Goal: Download file/media

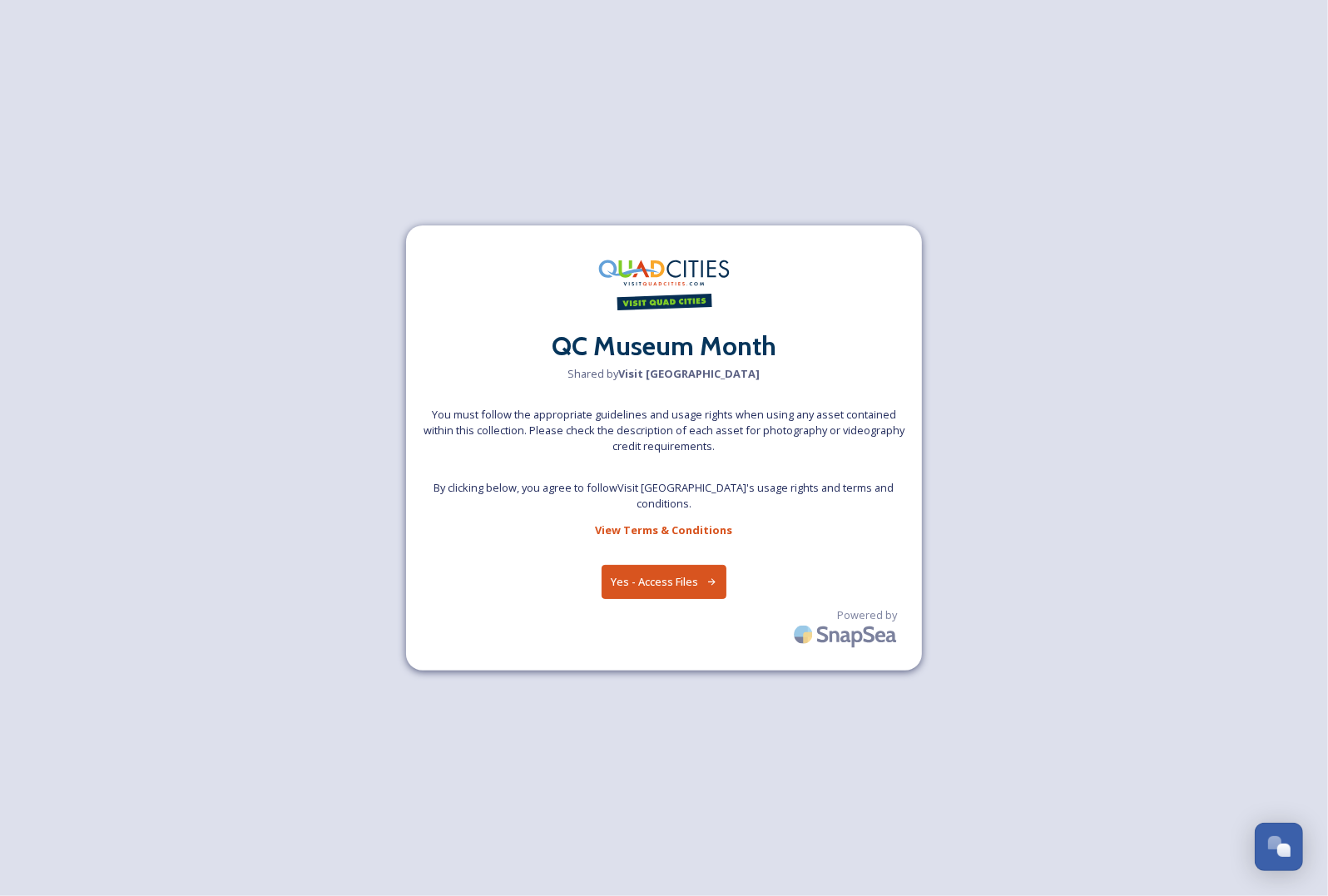
click at [662, 591] on button "Yes - Access Files" at bounding box center [664, 582] width 125 height 34
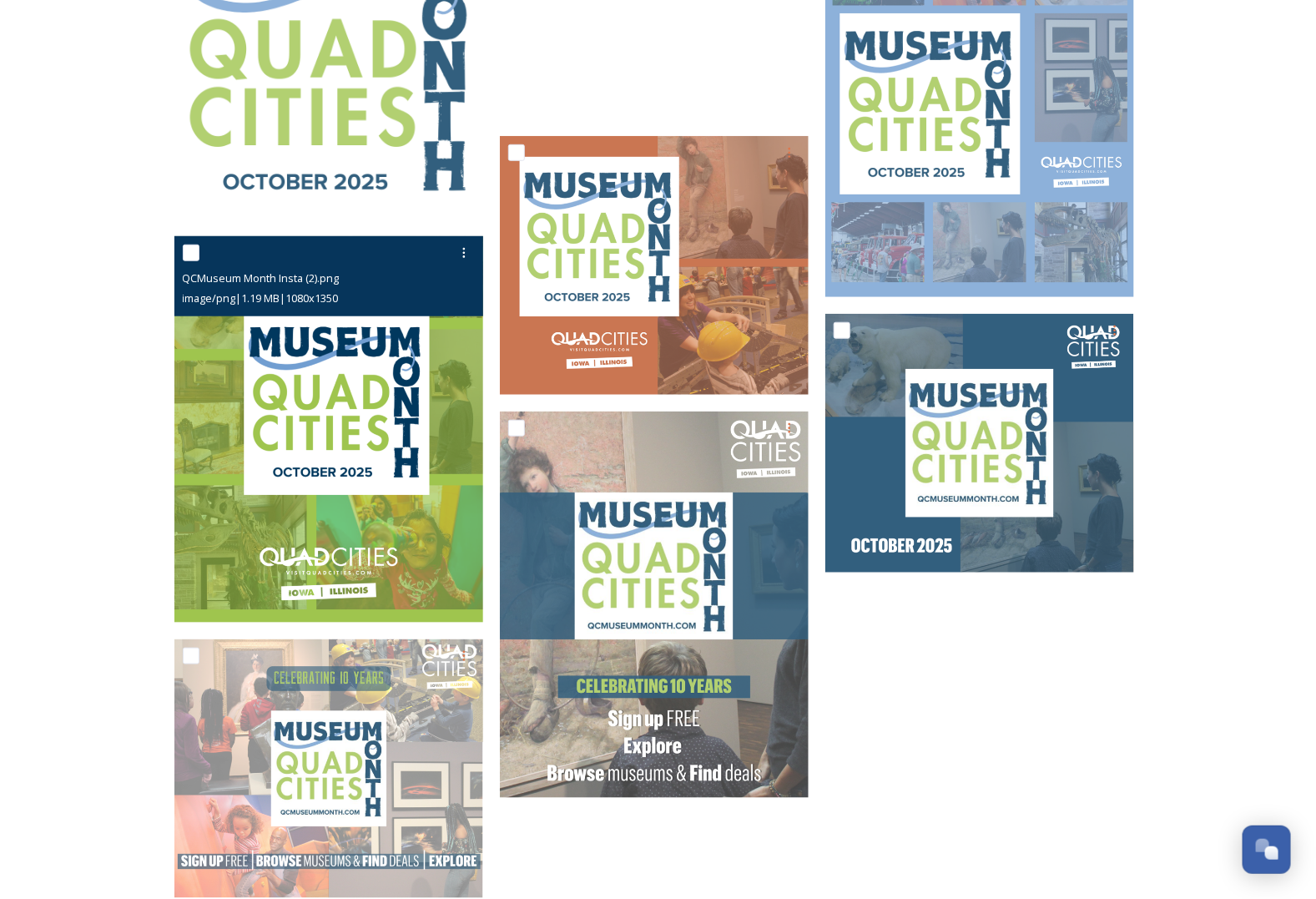
scroll to position [417, 0]
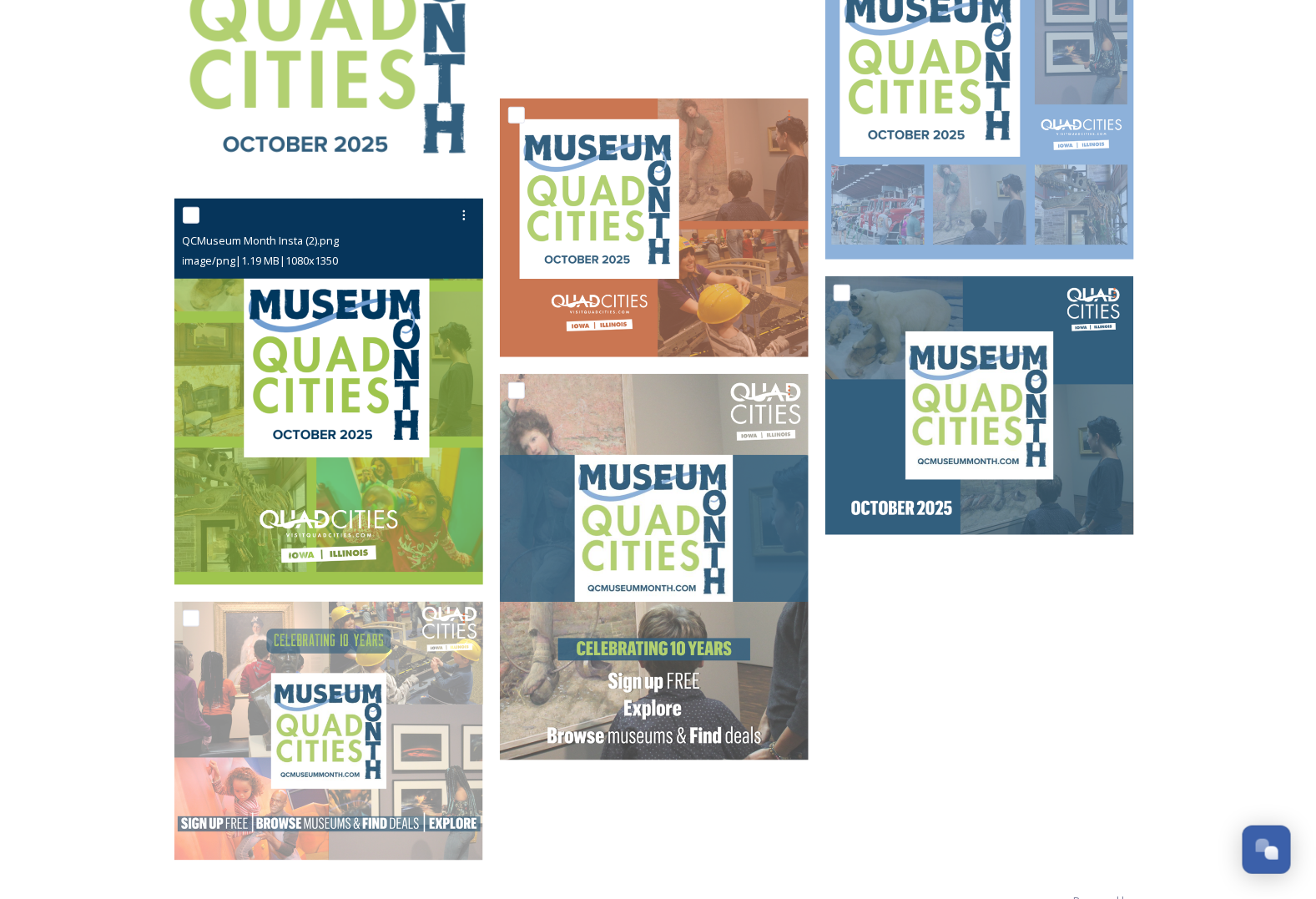
click at [375, 368] on img at bounding box center [329, 392] width 309 height 387
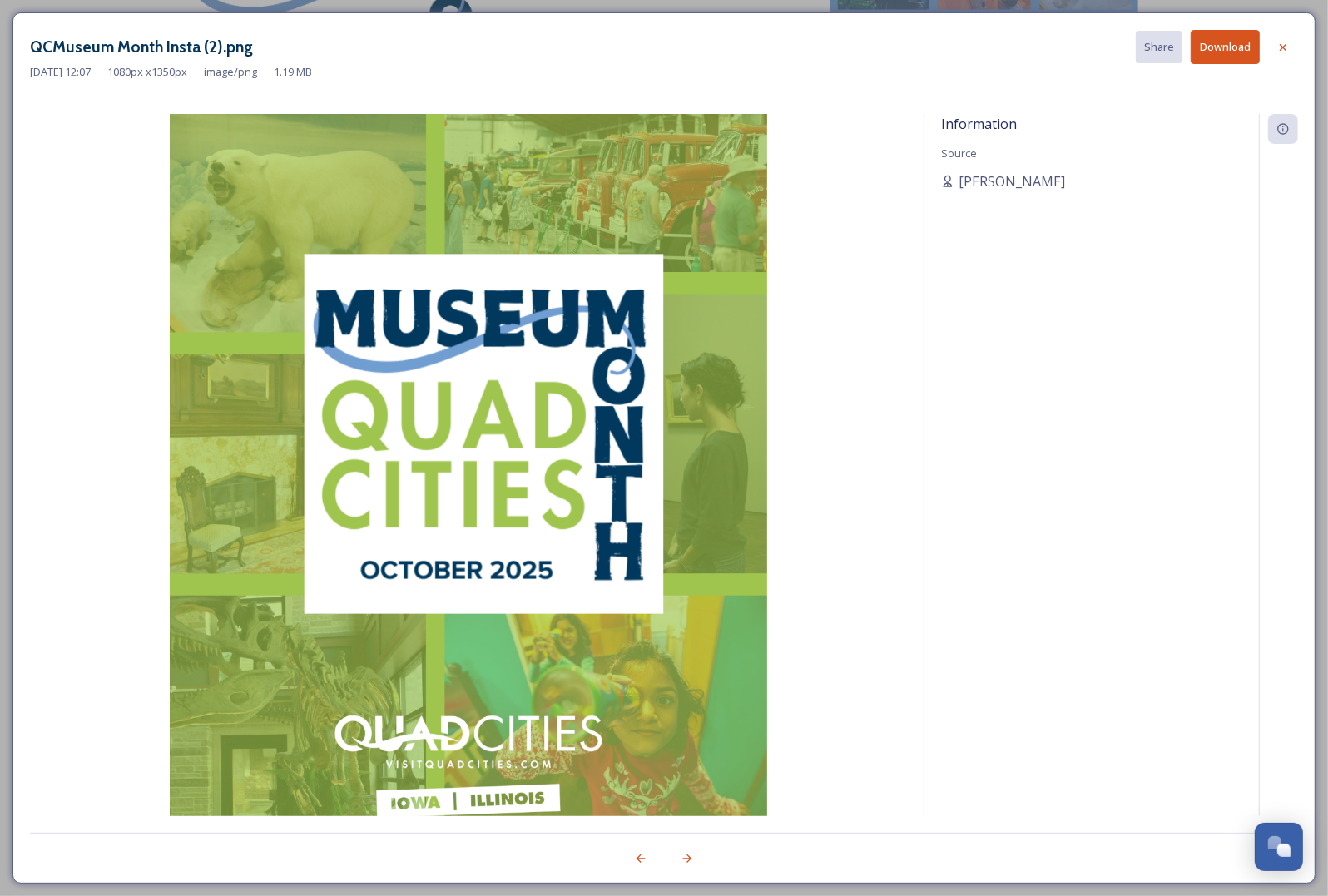
click at [1217, 42] on button "Download" at bounding box center [1225, 47] width 69 height 34
click at [1287, 44] on icon at bounding box center [1283, 48] width 14 height 14
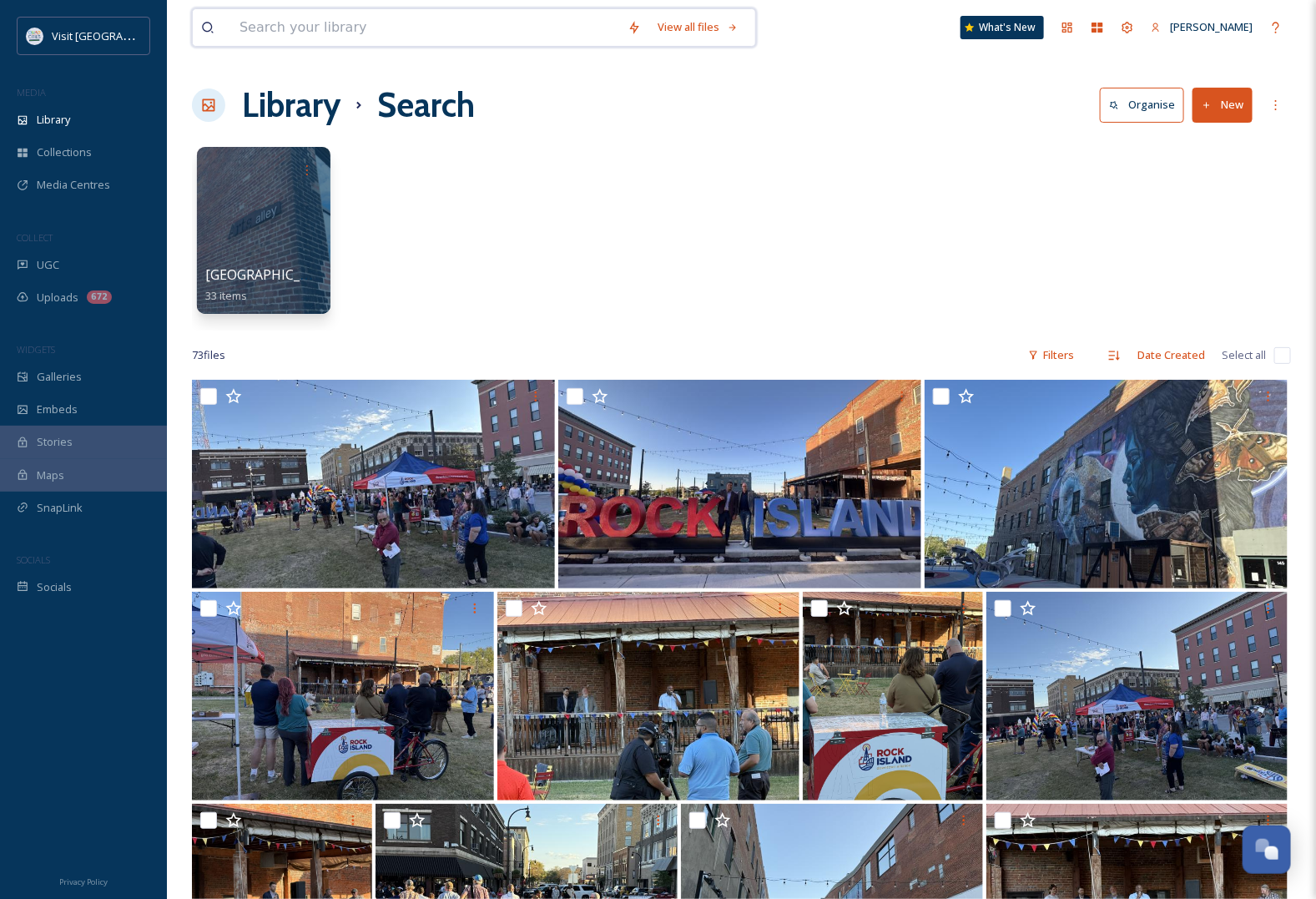
click at [328, 31] on input at bounding box center [425, 27] width 388 height 36
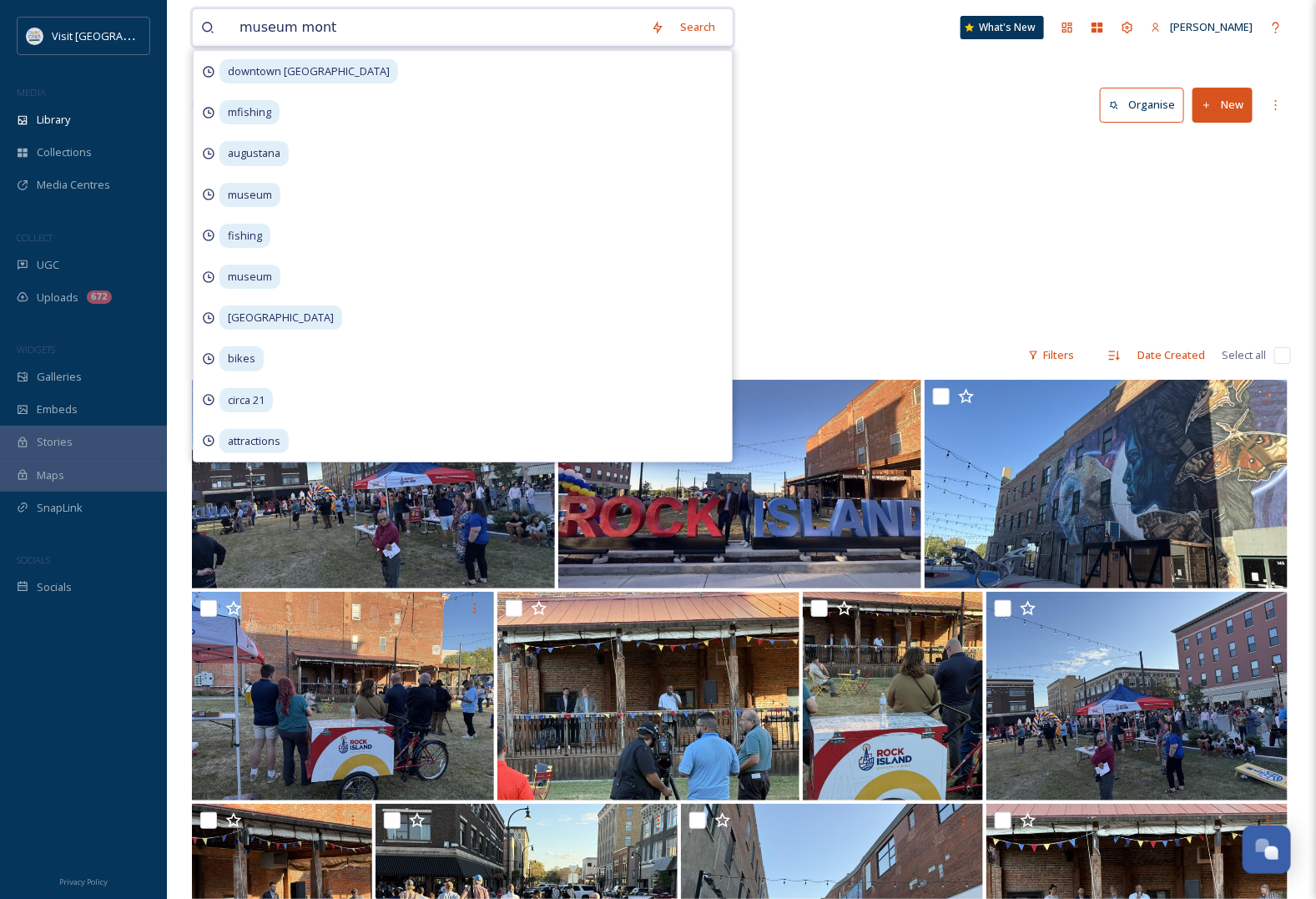
type input "museum month"
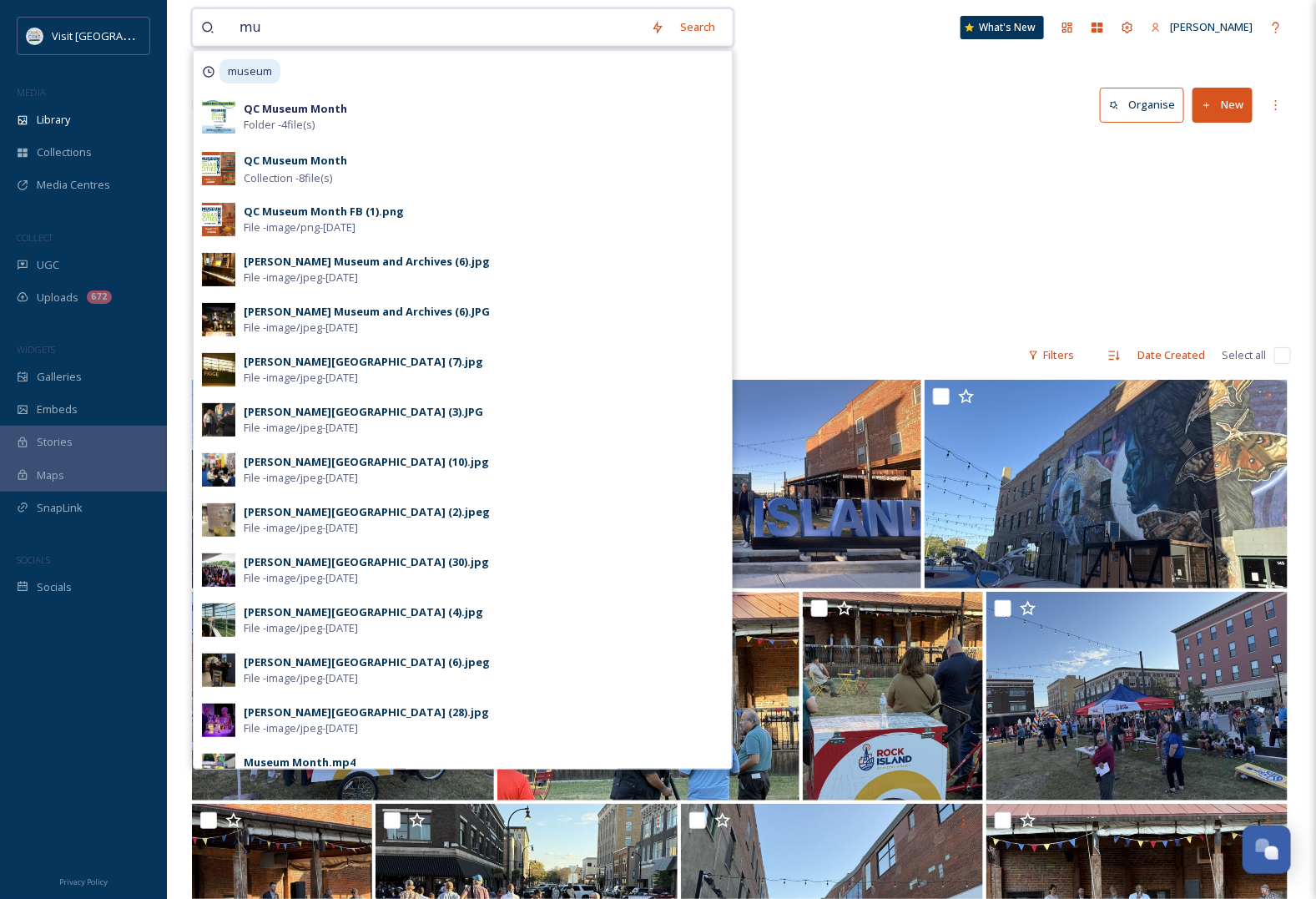
type input "m"
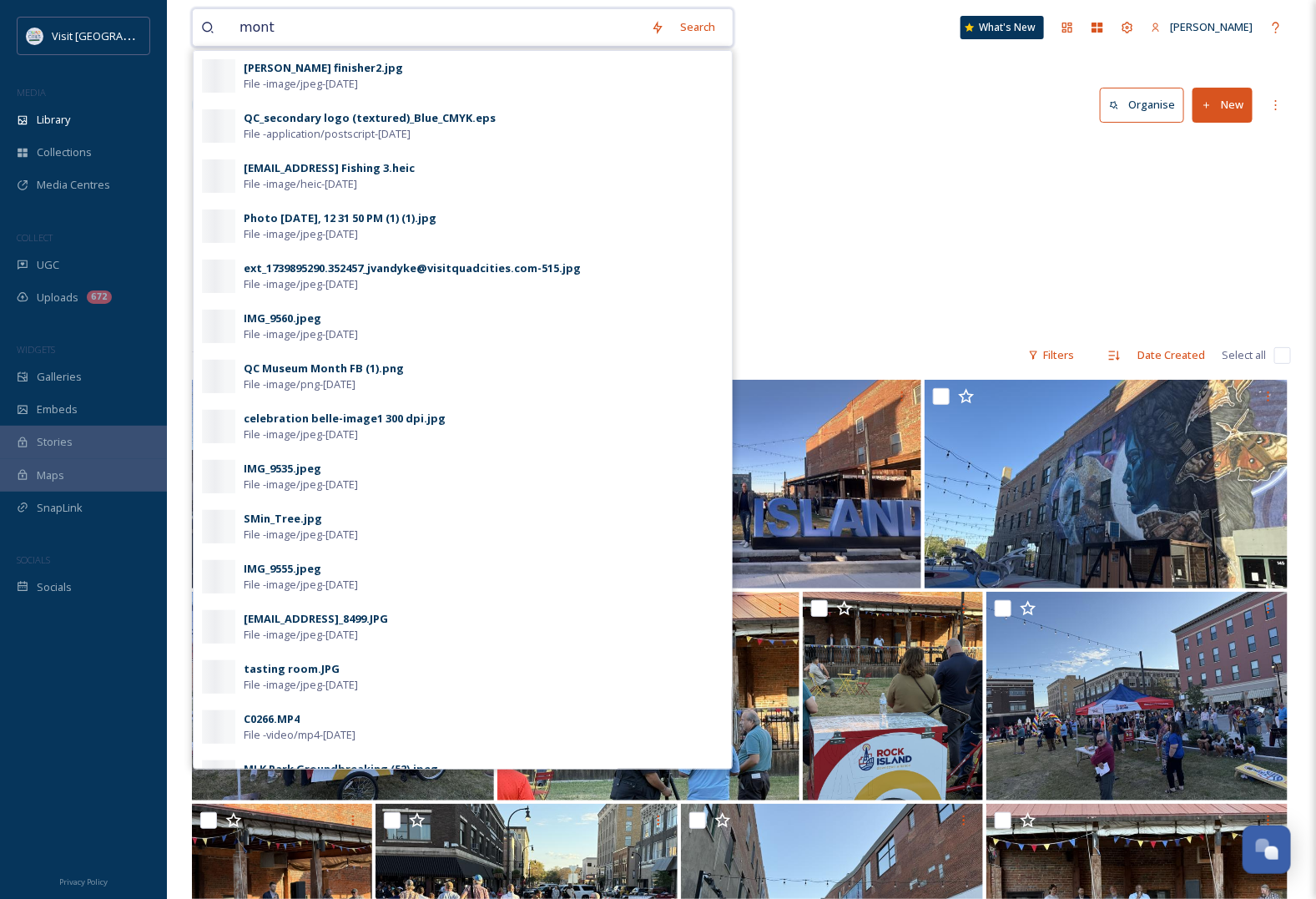
type input "month"
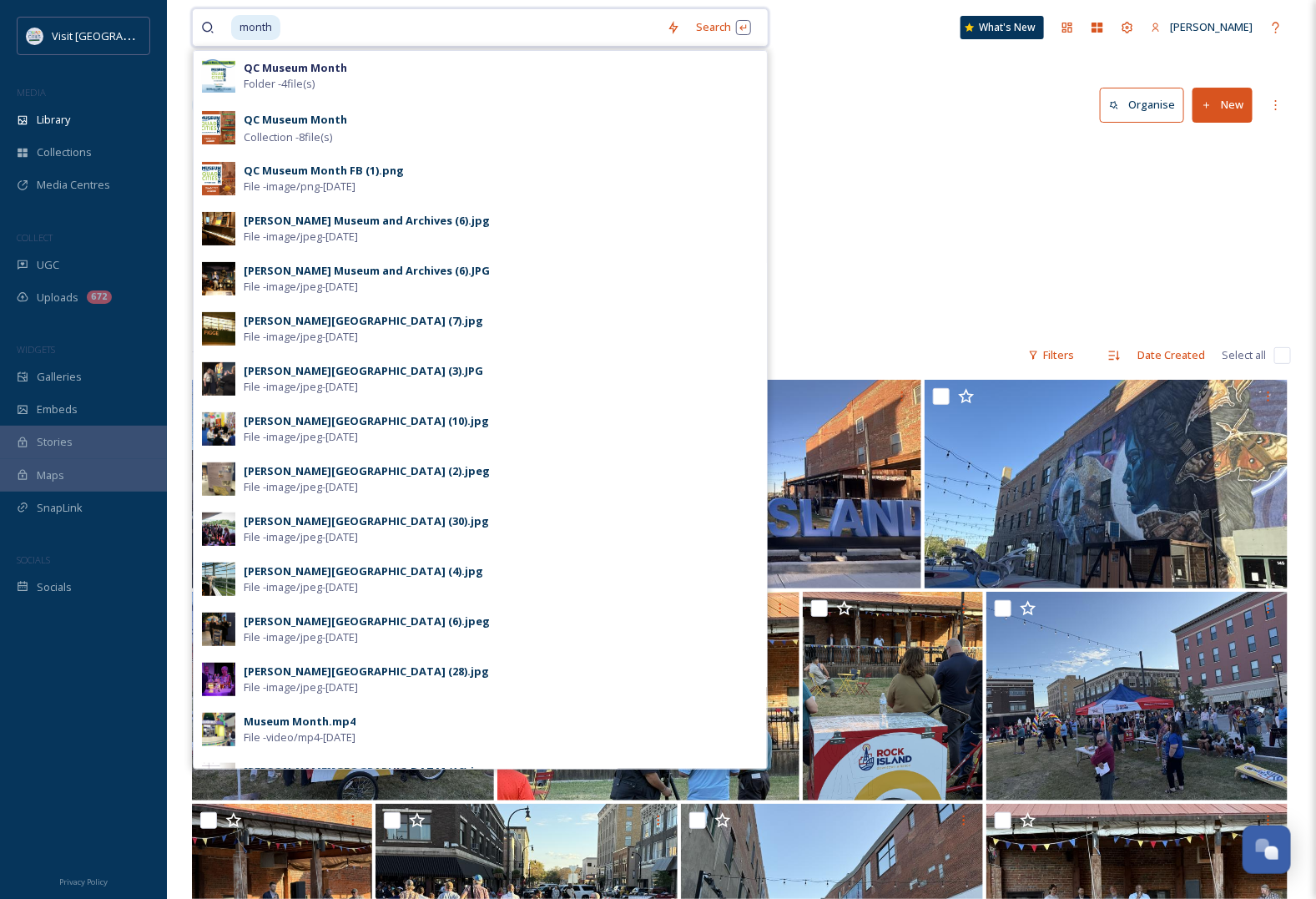
drag, startPoint x: 309, startPoint y: 27, endPoint x: 226, endPoint y: 31, distance: 83.1
click at [226, 31] on div "month" at bounding box center [429, 27] width 458 height 36
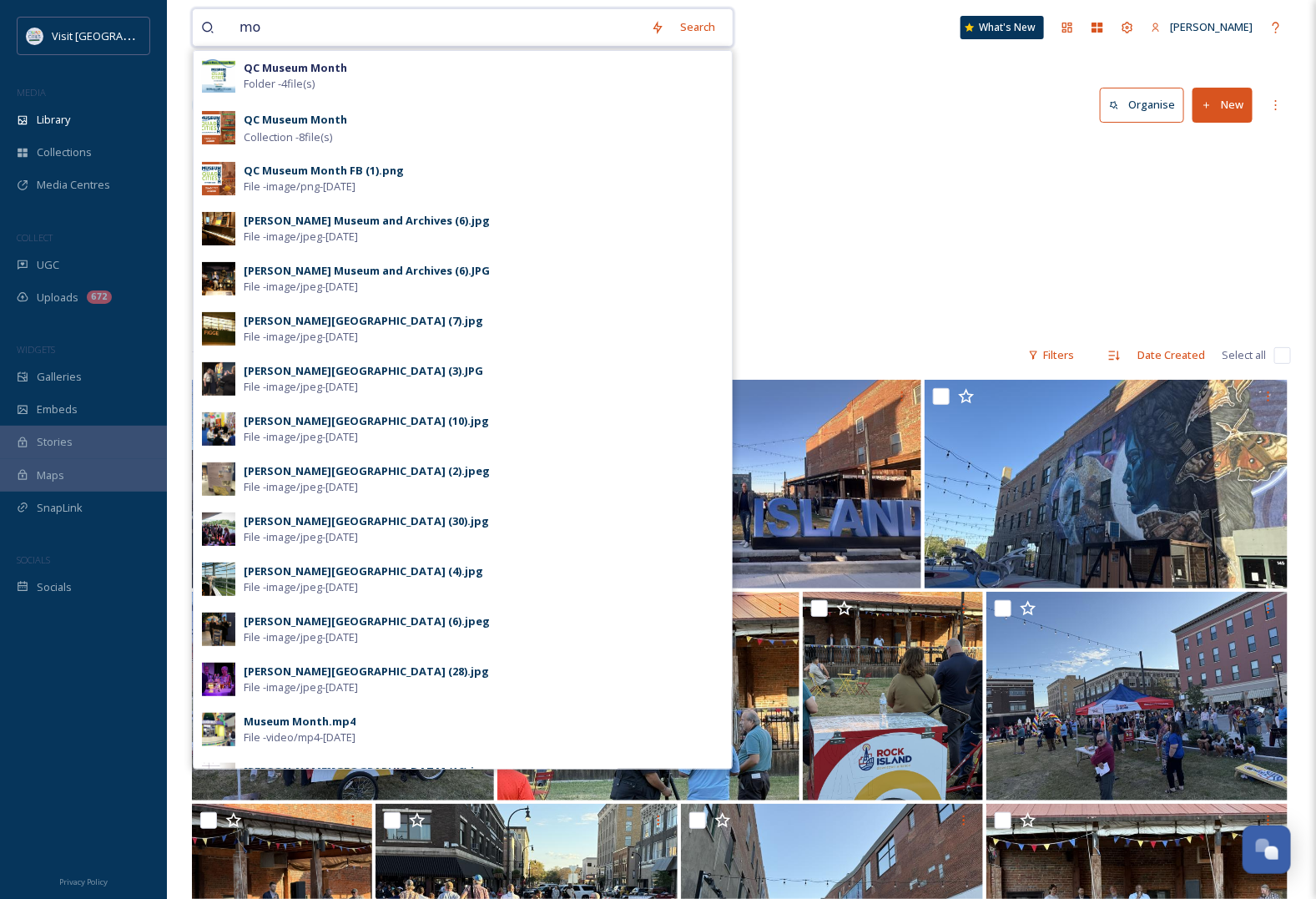
type input "m"
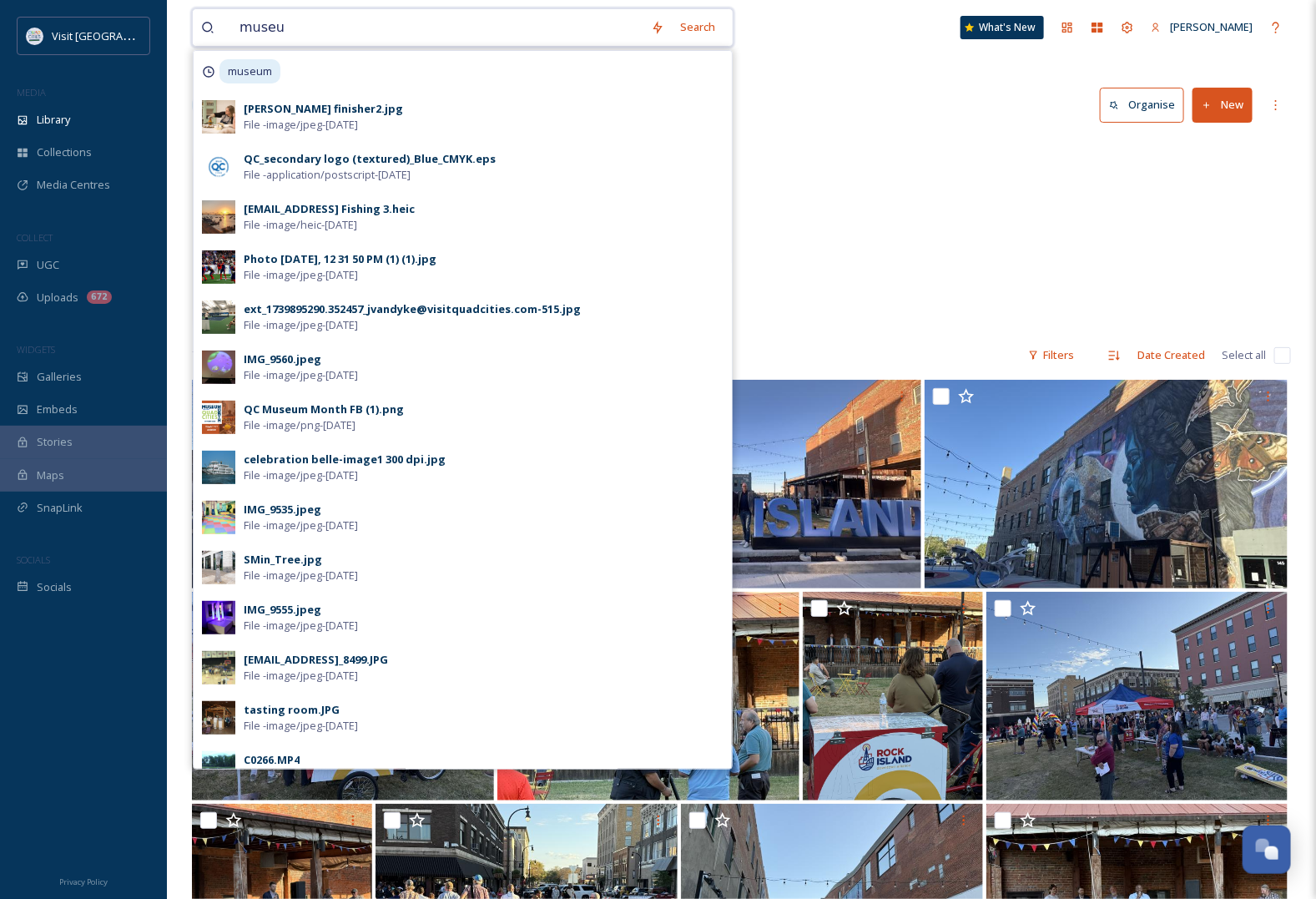
type input "museum"
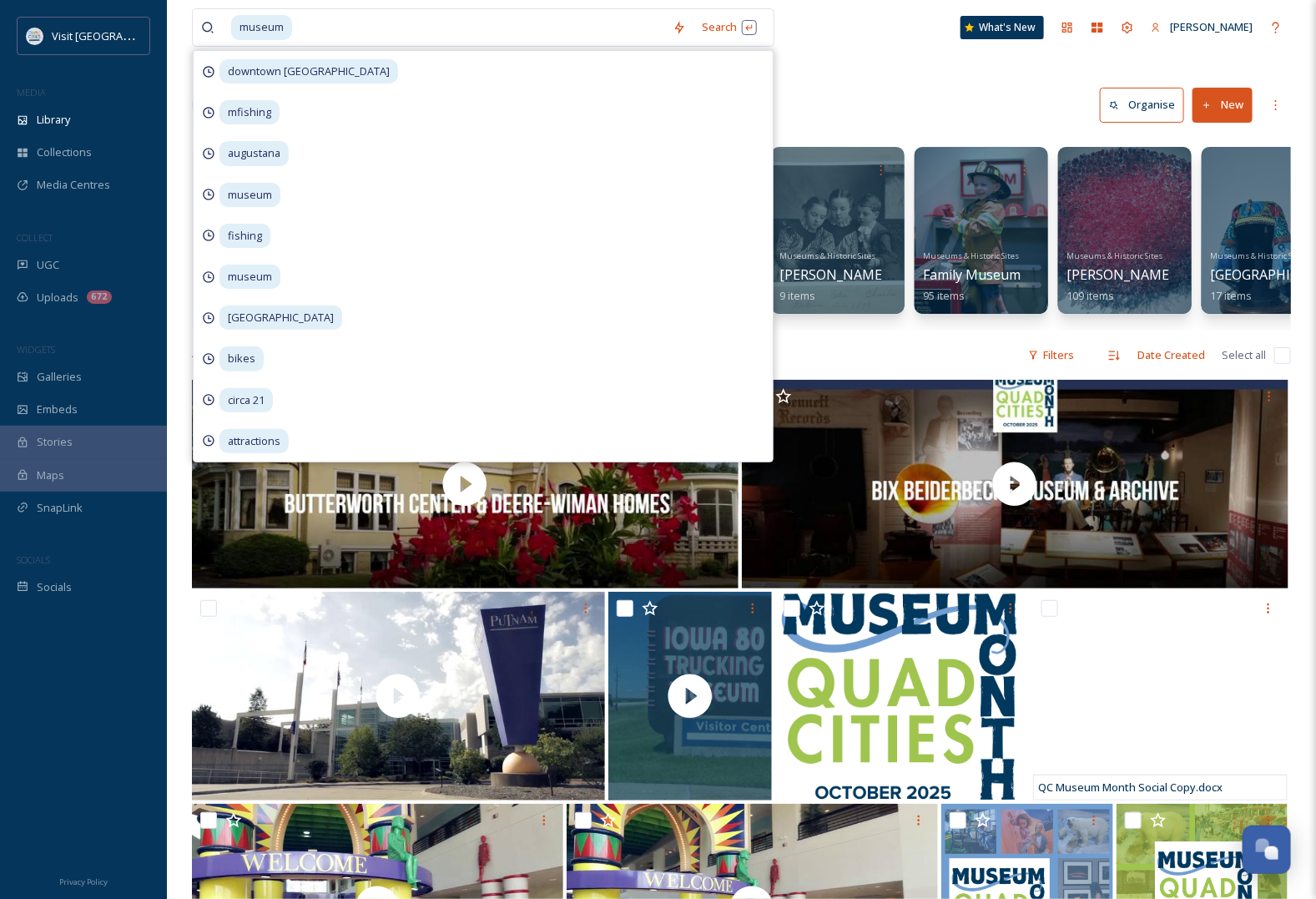
click at [930, 98] on div "Library Search Organise New" at bounding box center [741, 104] width 1099 height 50
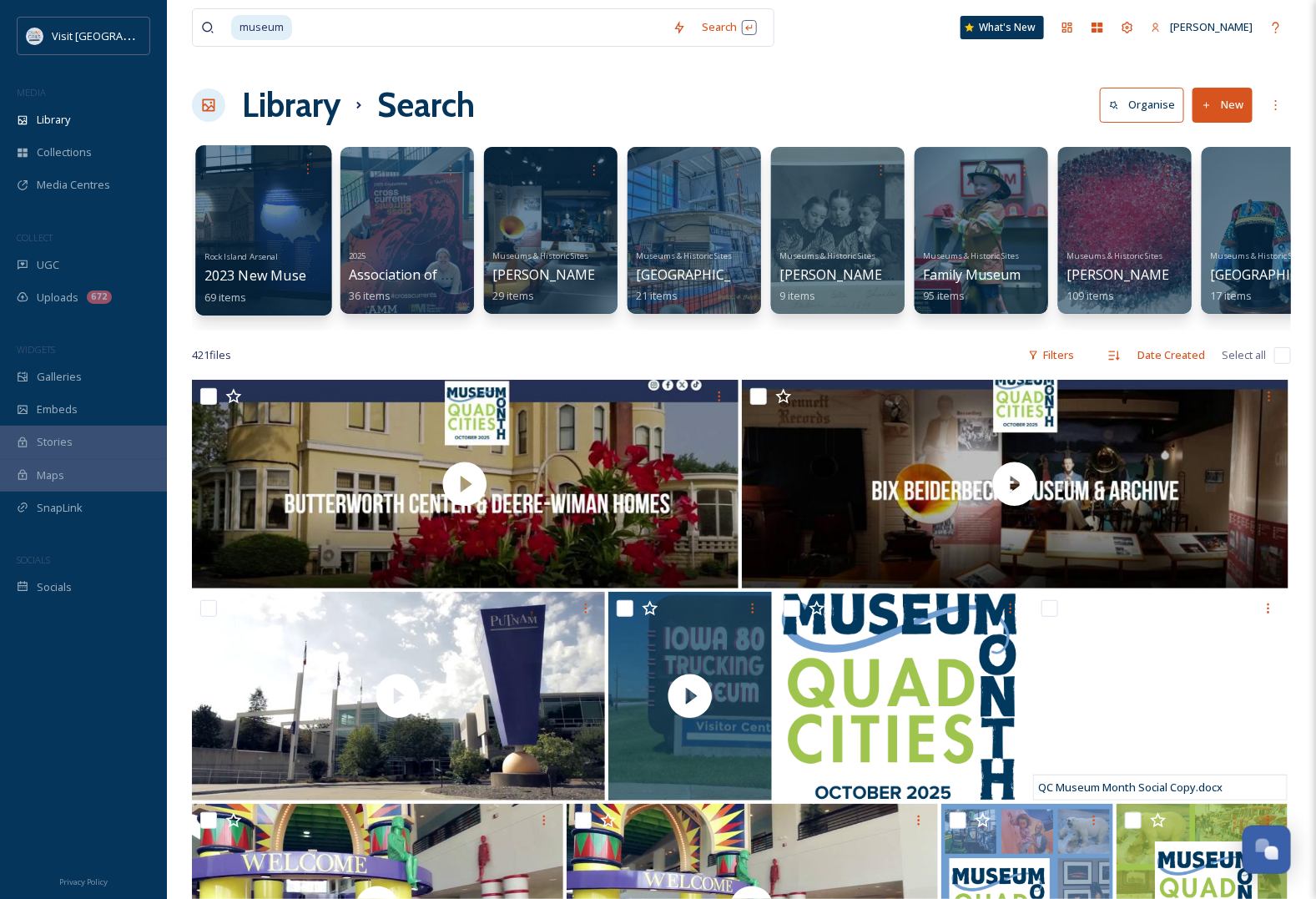
click at [230, 209] on div at bounding box center [263, 230] width 136 height 170
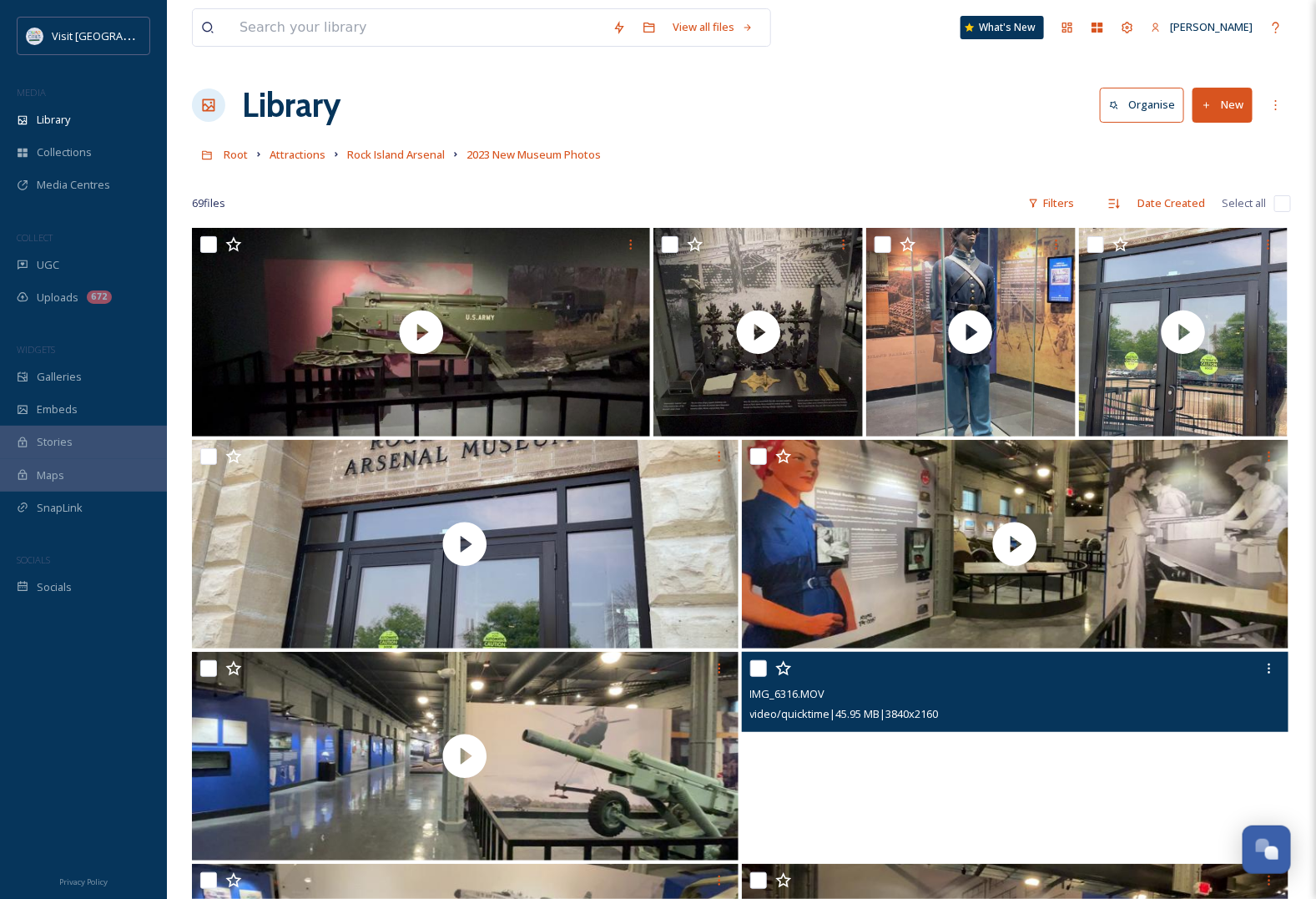
click at [922, 777] on video "IMG_6316.MOV" at bounding box center [1015, 756] width 546 height 209
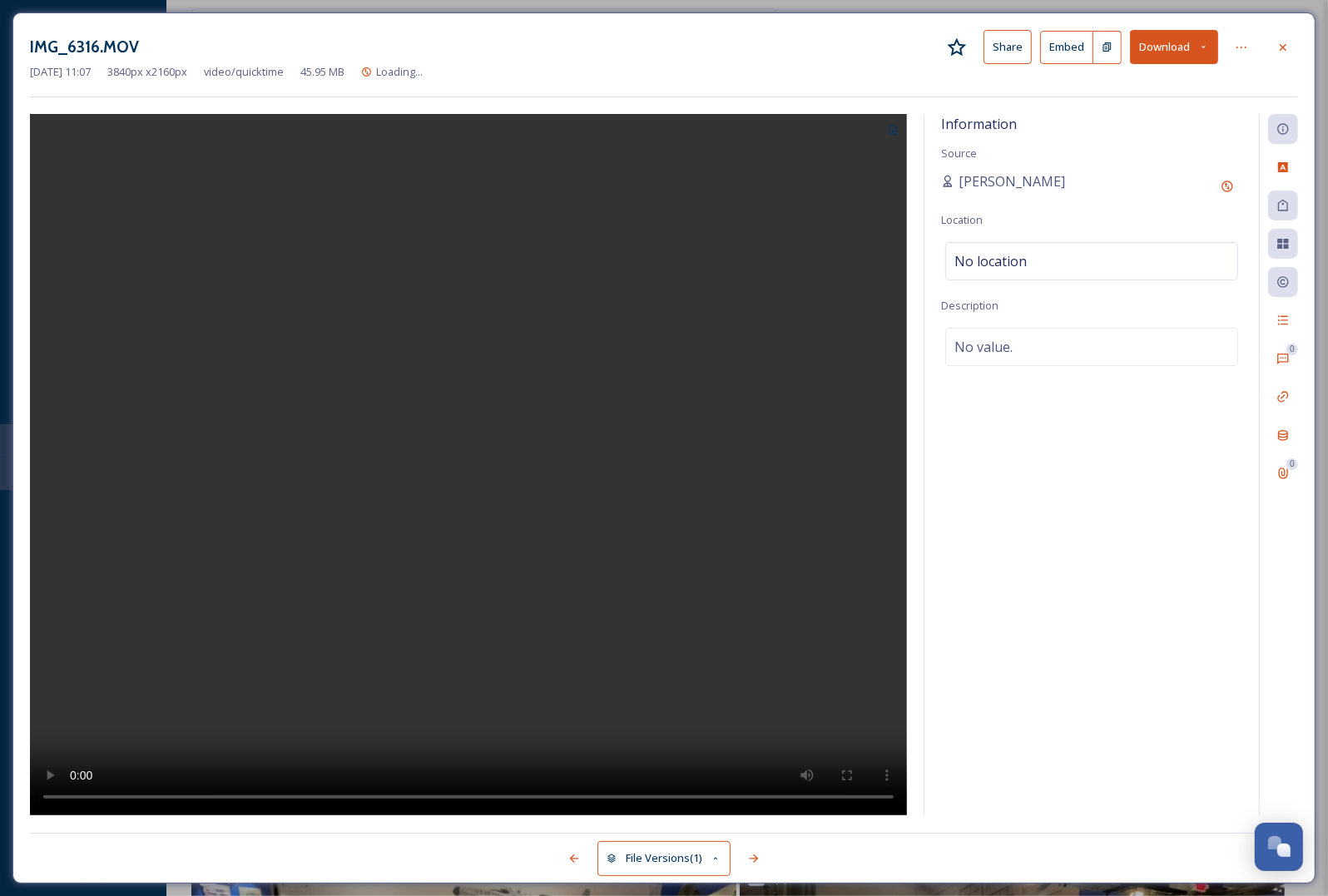
click at [1174, 39] on button "Download" at bounding box center [1174, 47] width 88 height 34
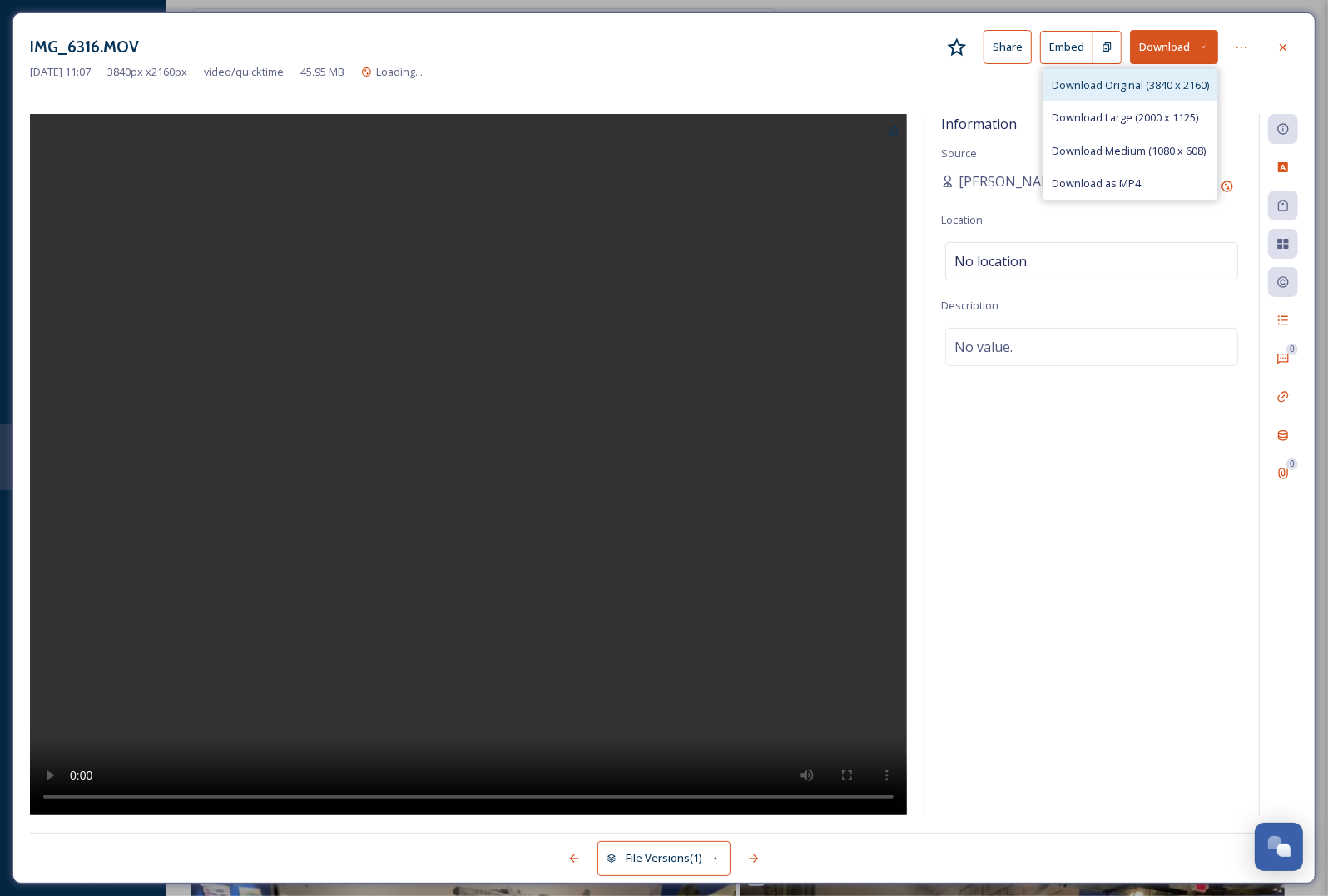
click at [1134, 84] on span "Download Original (3840 x 2160)" at bounding box center [1131, 85] width 157 height 16
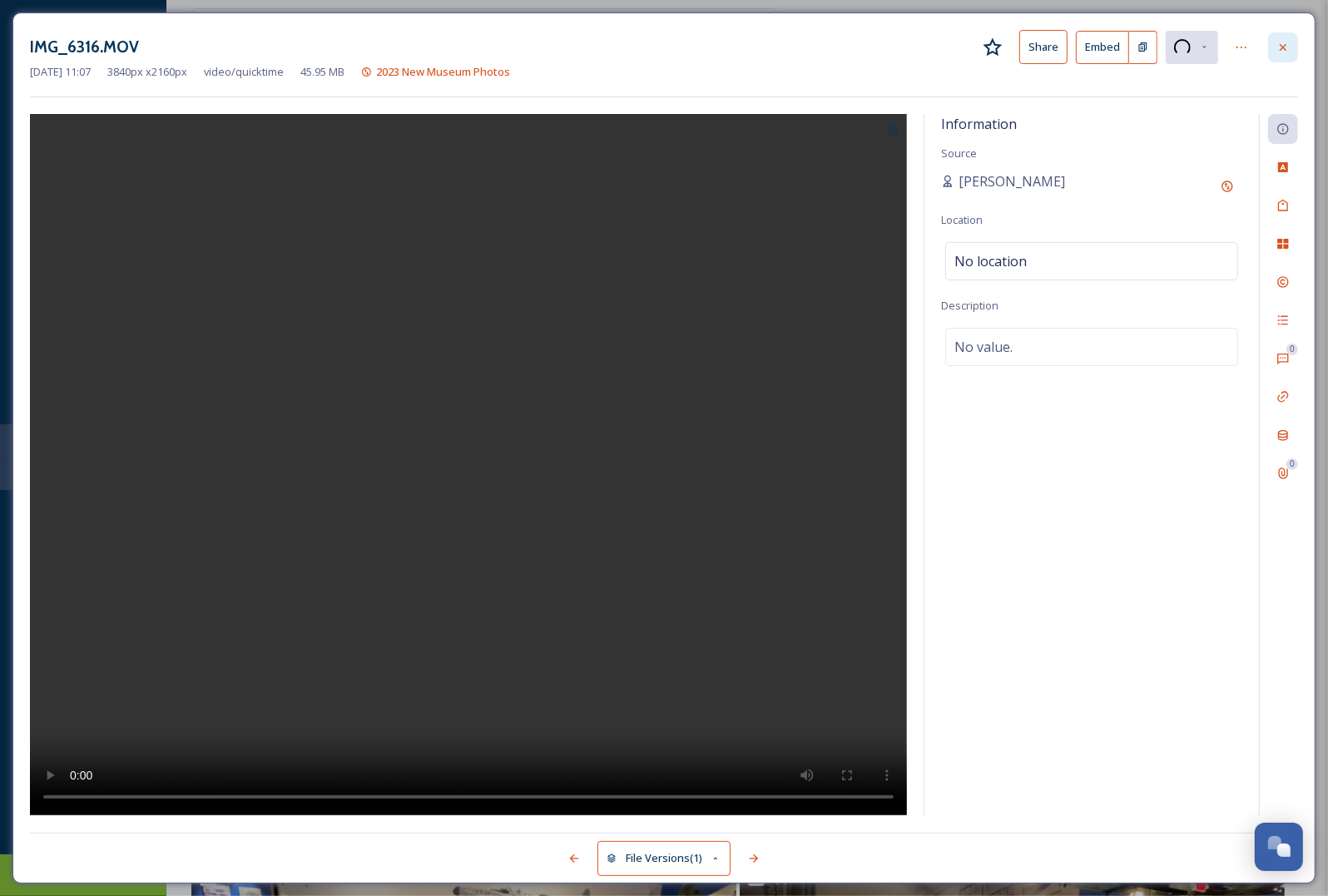
click at [1290, 46] on div at bounding box center [1283, 47] width 30 height 30
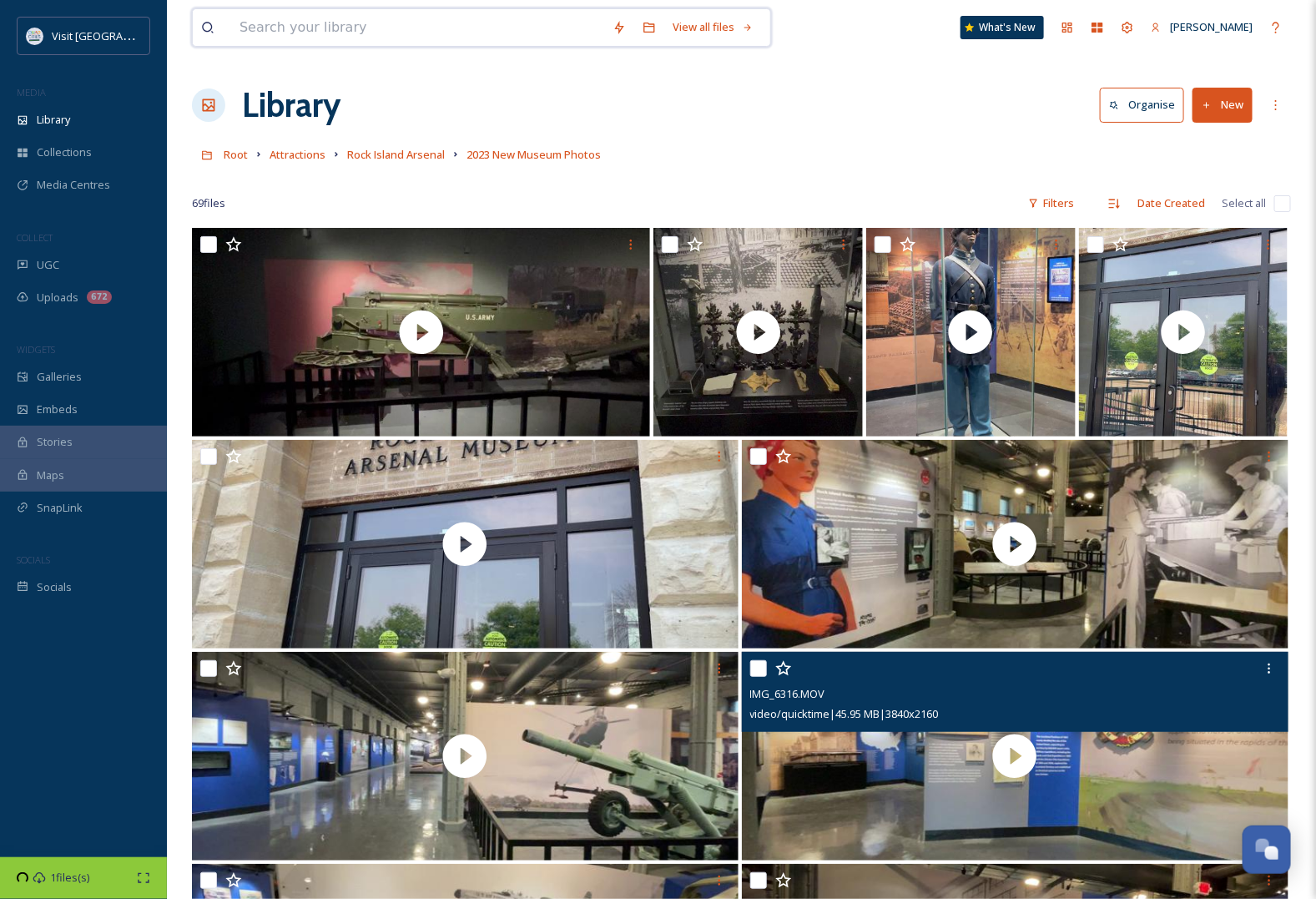
click at [407, 24] on input at bounding box center [417, 27] width 373 height 36
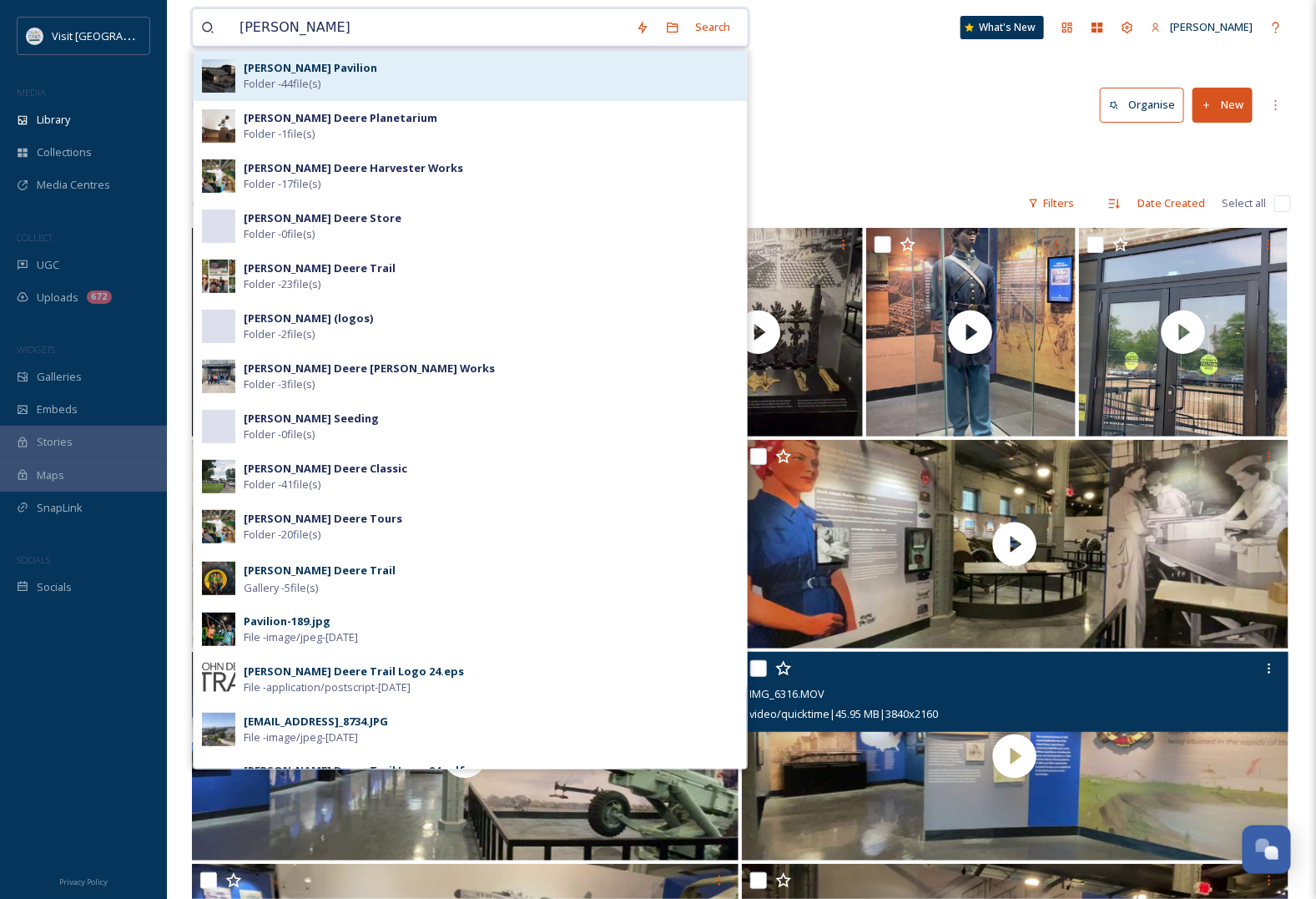
type input "[PERSON_NAME]"
click at [373, 72] on div "[PERSON_NAME] Pavilion Folder - 44 file(s)" at bounding box center [491, 76] width 495 height 32
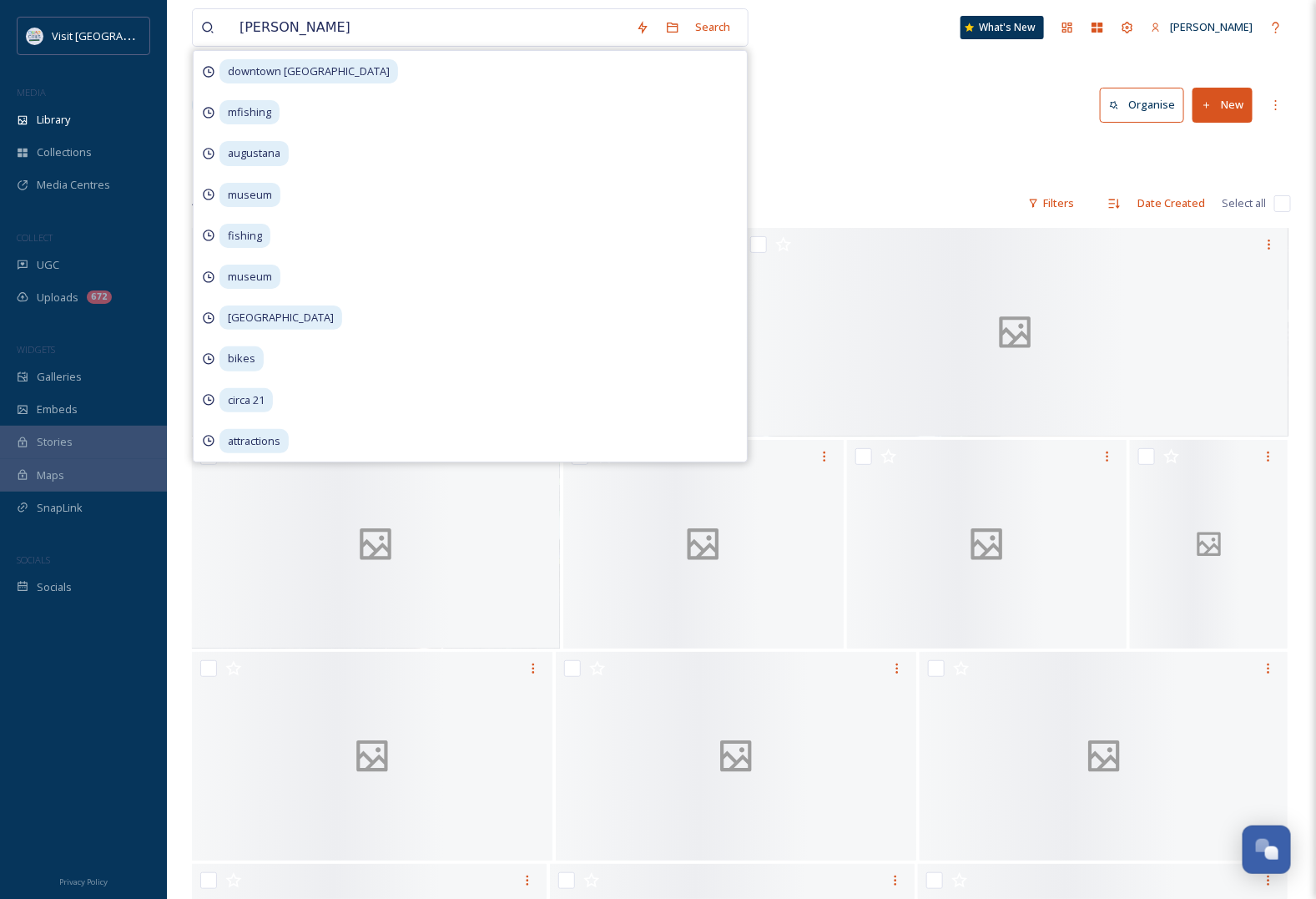
click at [863, 107] on div "Library Organise New" at bounding box center [741, 104] width 1099 height 50
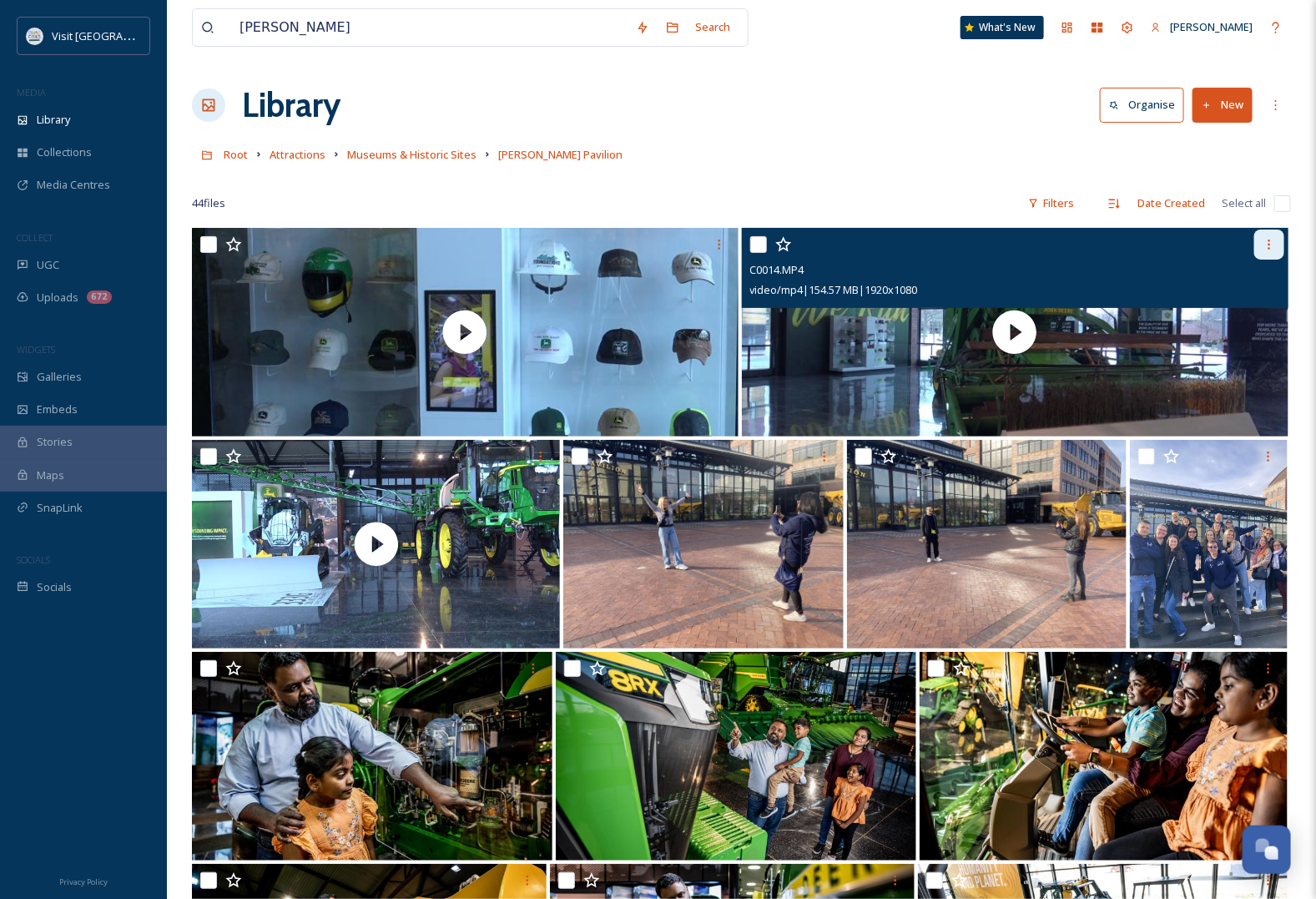
click at [1274, 240] on icon at bounding box center [1270, 245] width 14 height 14
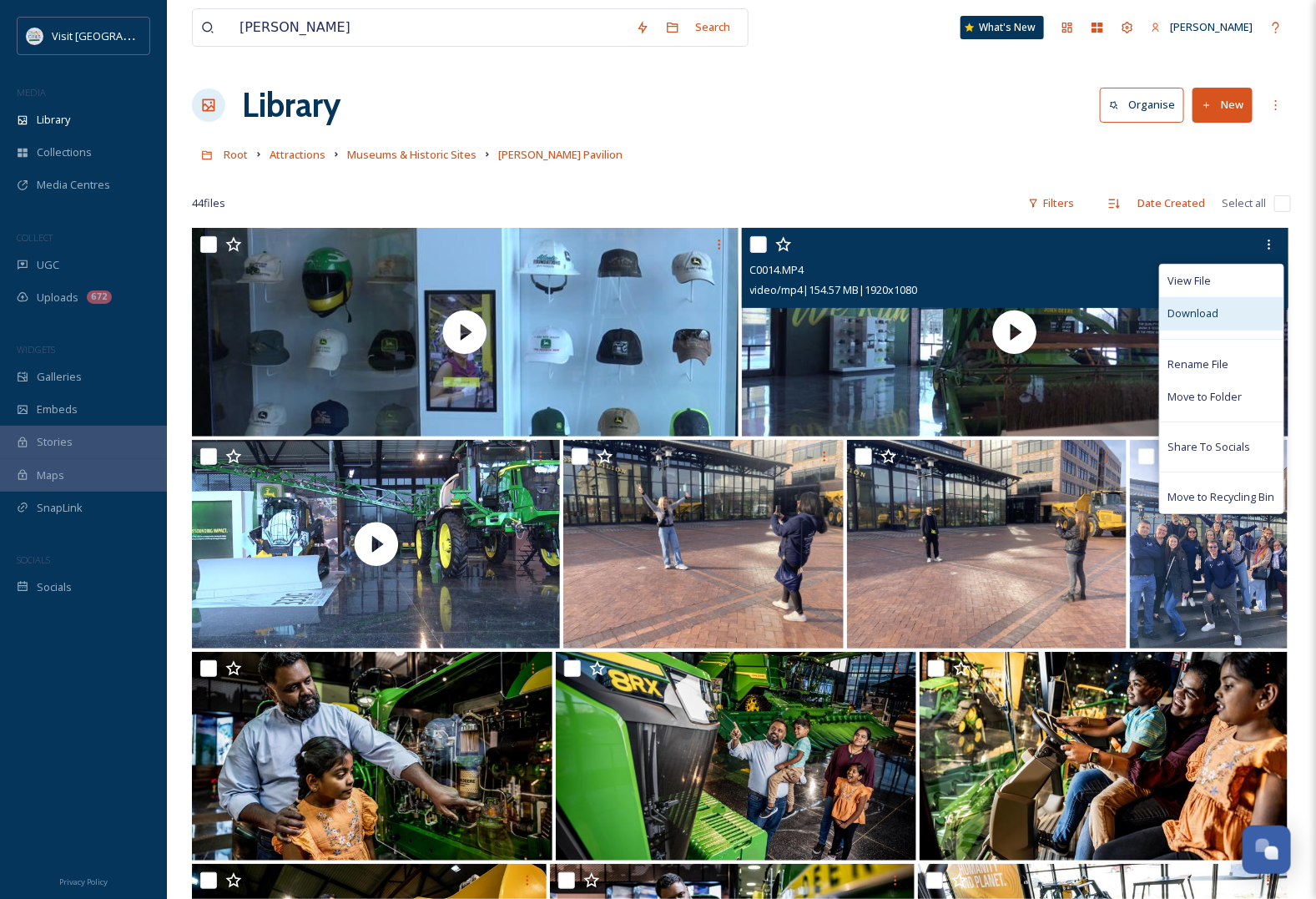
click at [1202, 315] on span "Download" at bounding box center [1194, 313] width 51 height 16
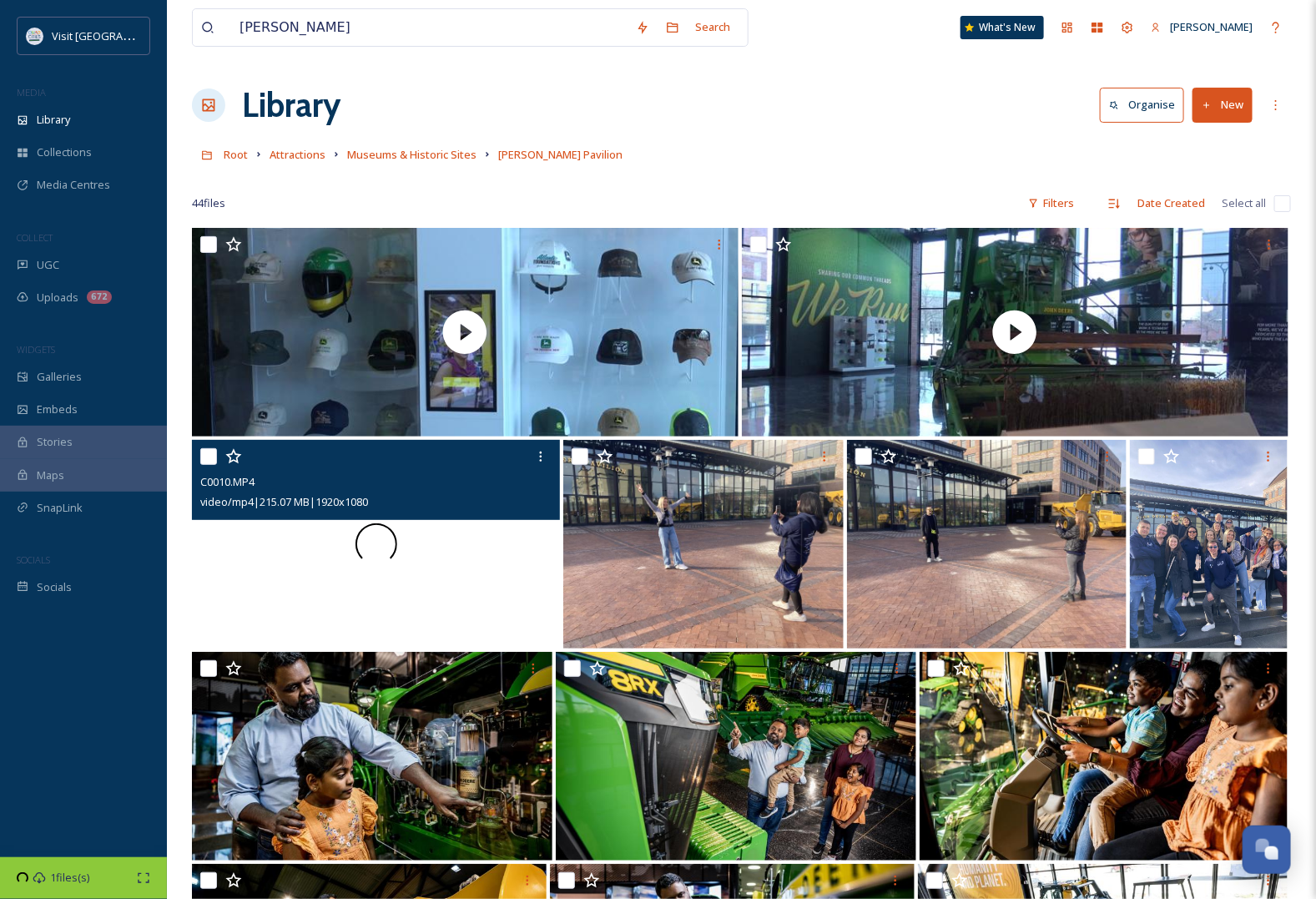
click at [430, 539] on div at bounding box center [376, 545] width 368 height 209
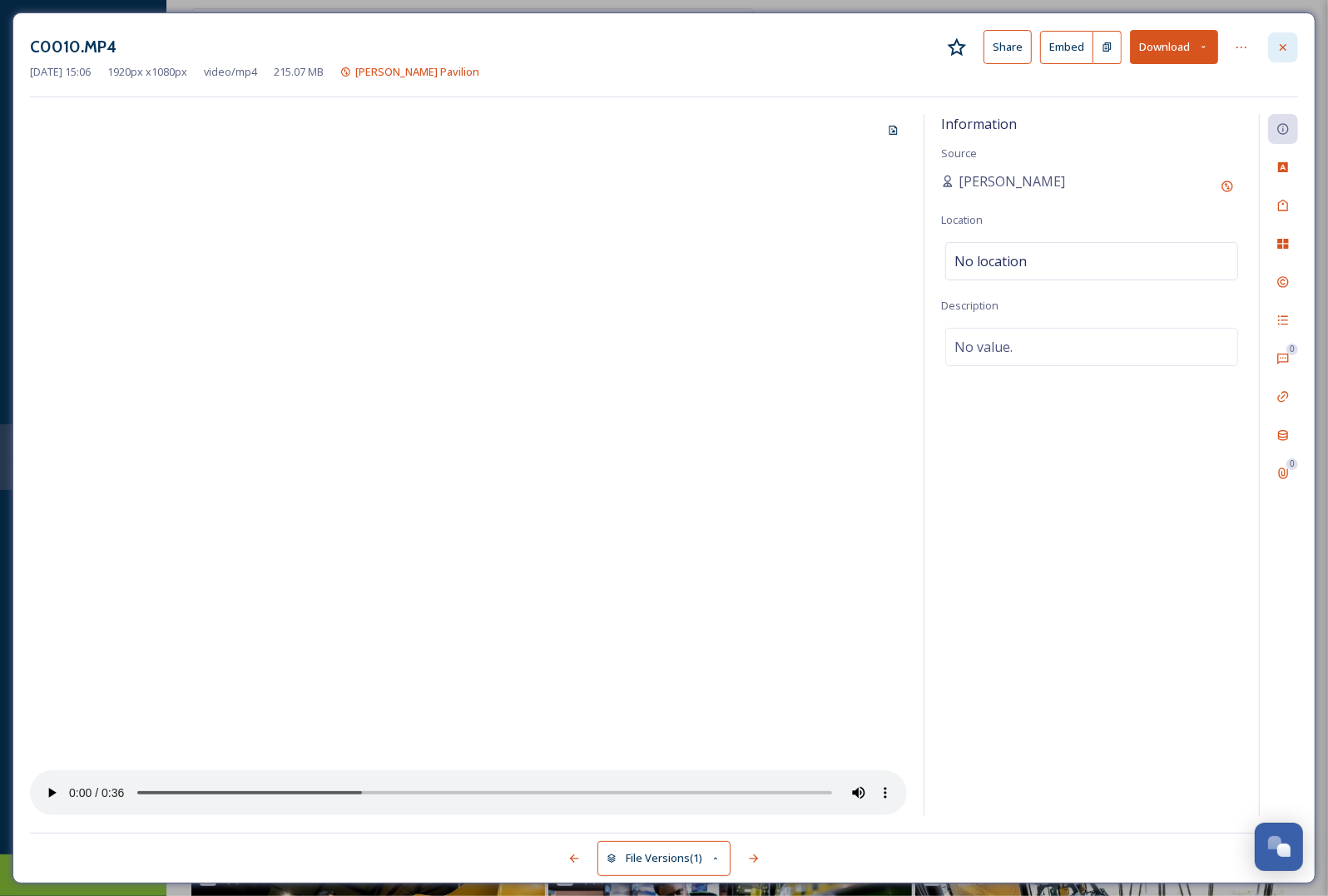
click at [1292, 54] on div at bounding box center [1283, 47] width 30 height 30
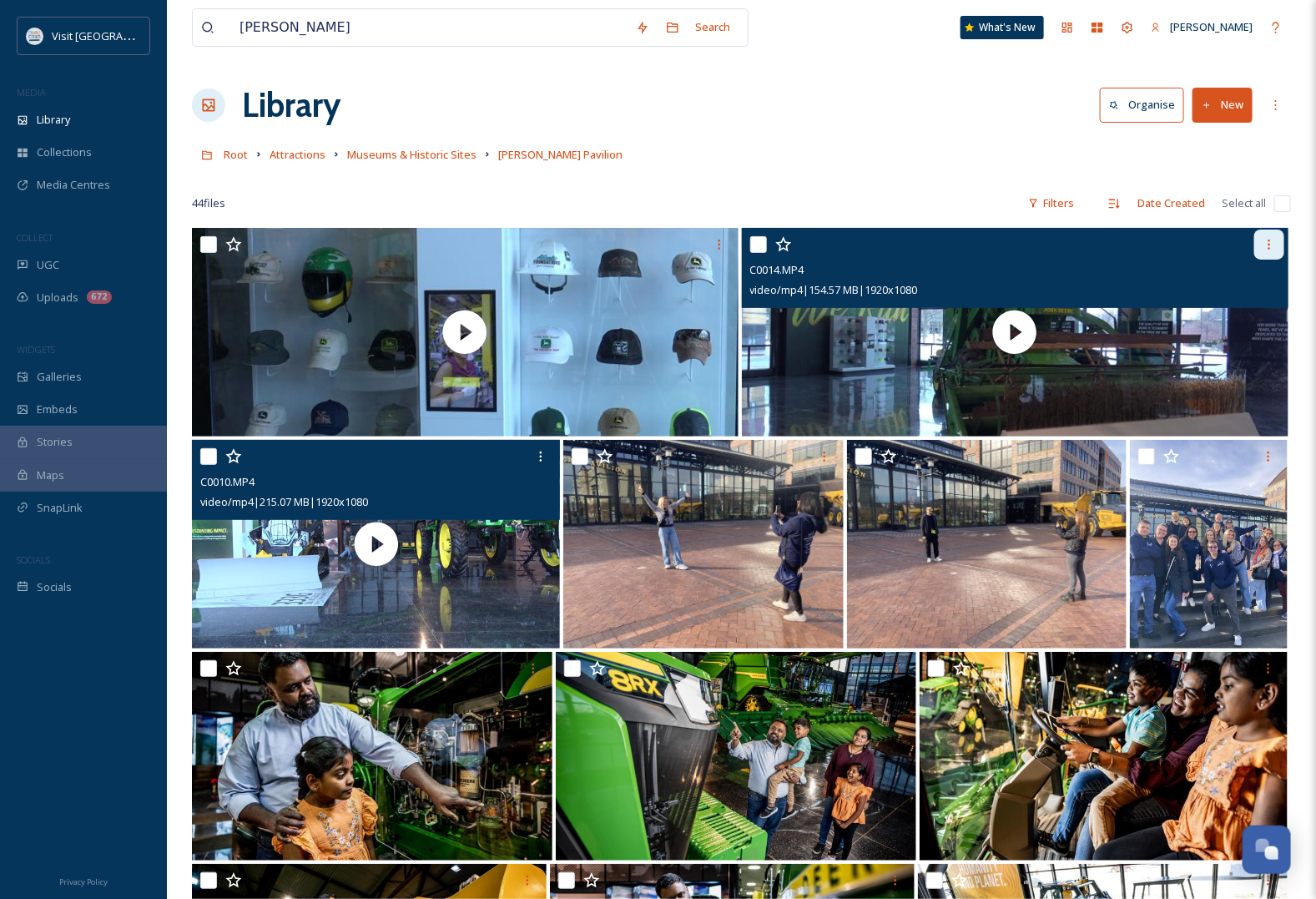
click at [1266, 238] on icon at bounding box center [1270, 245] width 14 height 14
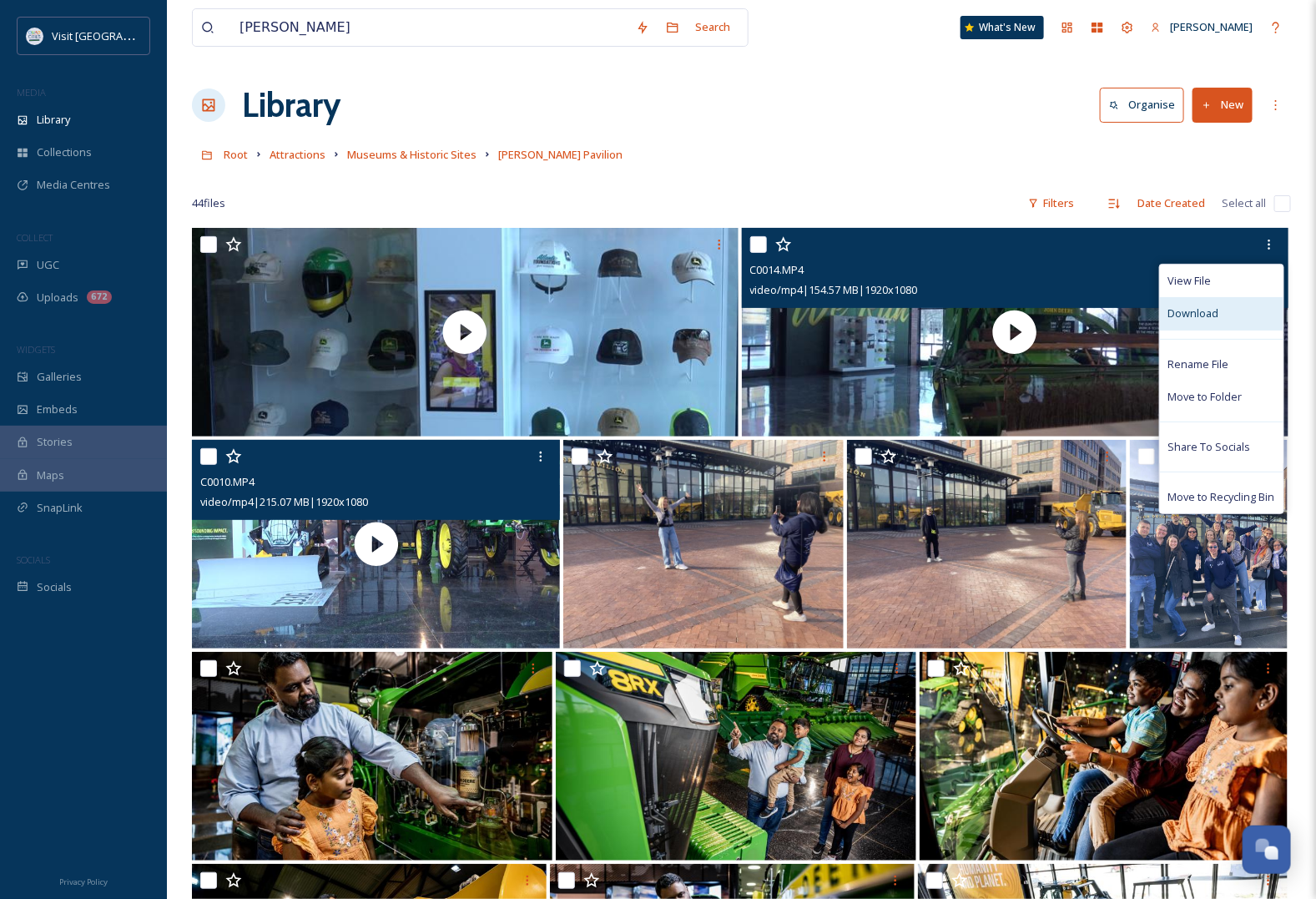
click at [1230, 320] on div "Download" at bounding box center [1221, 313] width 123 height 32
